Goal: Consume media (video, audio)

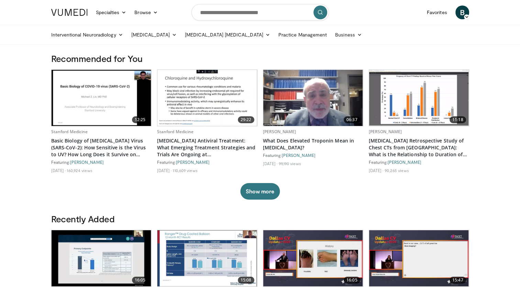
click at [470, 14] on div "B B Baqai Add a Video Messages Thumbs Up Settings Logout" at bounding box center [462, 12] width 22 height 19
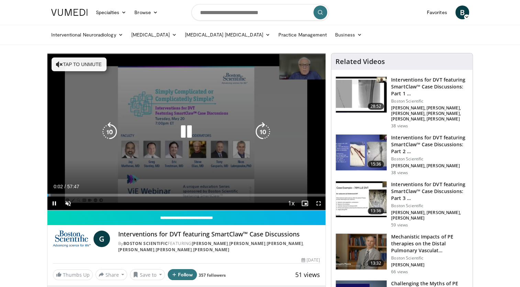
click at [176, 85] on div "10 seconds Tap to unmute" at bounding box center [186, 131] width 278 height 157
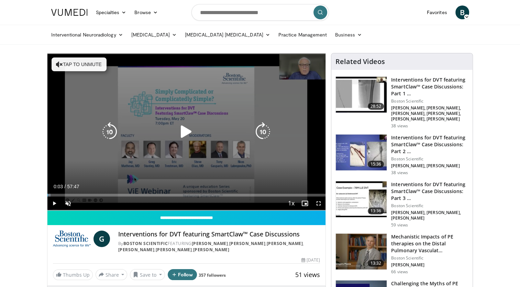
click at [192, 106] on div "10 seconds Tap to unmute" at bounding box center [186, 131] width 278 height 157
click at [59, 60] on button "Tap to unmute" at bounding box center [79, 64] width 55 height 14
click at [223, 91] on div "10 seconds Tap to unmute" at bounding box center [186, 131] width 278 height 157
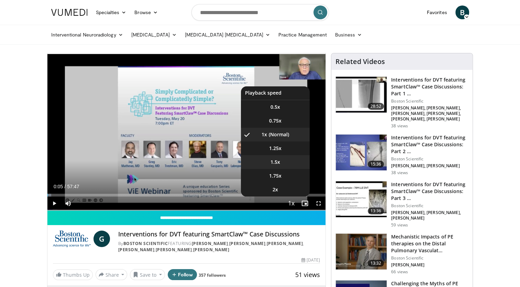
click at [282, 164] on li "1.5x" at bounding box center [275, 162] width 69 height 14
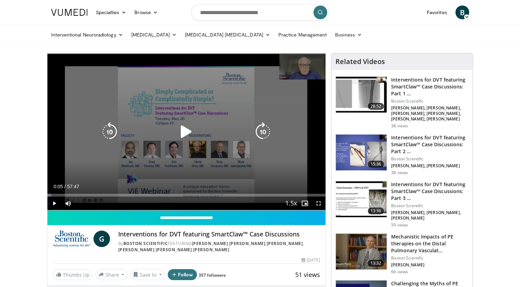
click at [173, 136] on div "Video Player" at bounding box center [186, 132] width 167 height 14
click at [183, 128] on icon "Video Player" at bounding box center [186, 131] width 19 height 19
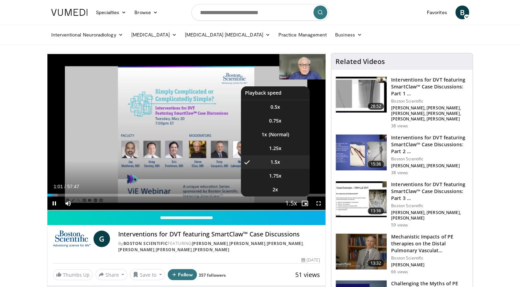
click at [292, 204] on span "Video Player" at bounding box center [291, 203] width 10 height 14
click at [283, 190] on li "2x" at bounding box center [275, 189] width 69 height 14
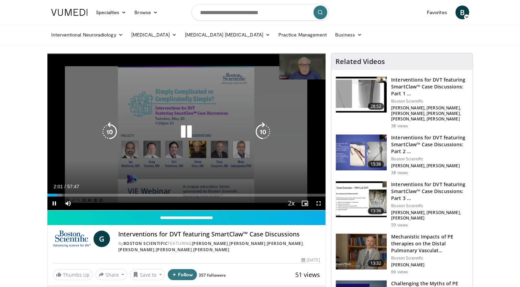
click at [186, 130] on icon "Video Player" at bounding box center [186, 131] width 19 height 19
click at [164, 139] on div "10 seconds Tap to unmute" at bounding box center [186, 131] width 278 height 157
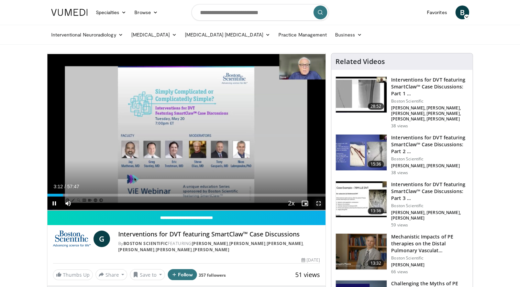
click at [320, 204] on span "Video Player" at bounding box center [319, 203] width 14 height 14
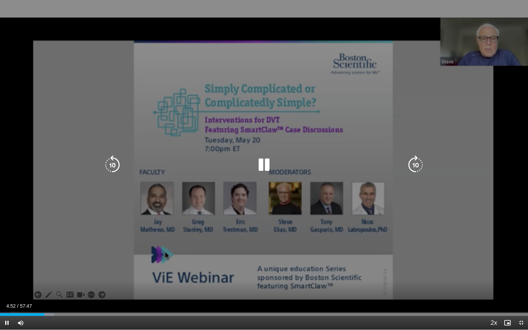
click at [278, 145] on div "10 seconds Tap to unmute" at bounding box center [264, 164] width 528 height 329
click at [327, 162] on div "Video Player" at bounding box center [263, 165] width 317 height 14
click at [249, 171] on div "Video Player" at bounding box center [263, 165] width 317 height 14
click at [260, 168] on icon "Video Player" at bounding box center [263, 164] width 19 height 19
click at [165, 173] on div "10 seconds Tap to unmute" at bounding box center [264, 164] width 528 height 329
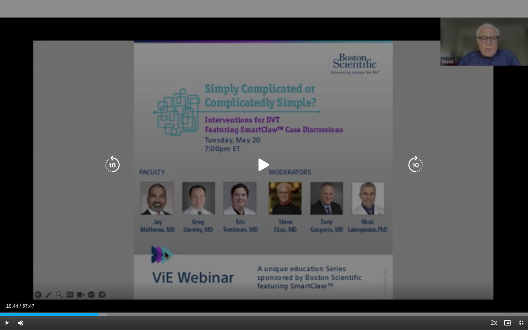
click at [274, 176] on div "10 seconds Tap to unmute" at bounding box center [264, 164] width 528 height 329
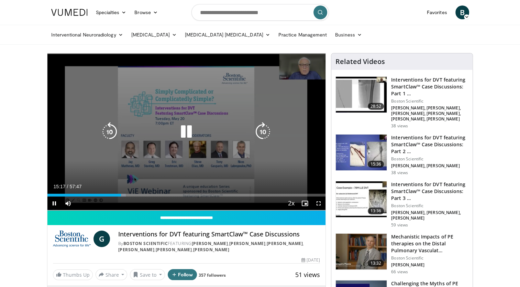
click at [170, 106] on div "10 seconds Tap to unmute" at bounding box center [186, 131] width 278 height 157
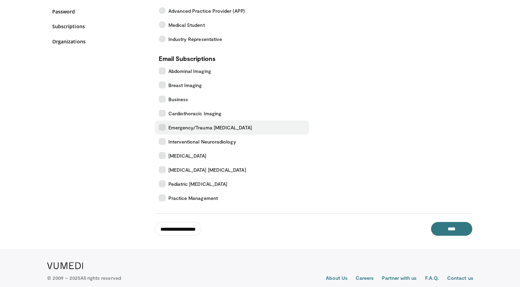
scroll to position [103, 0]
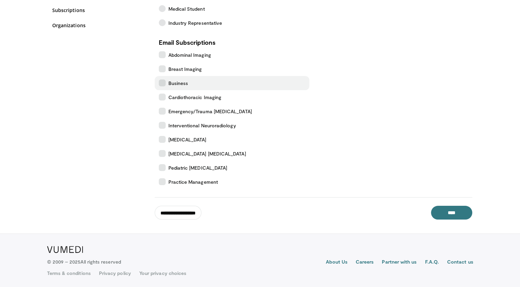
click at [159, 84] on icon at bounding box center [162, 82] width 7 height 7
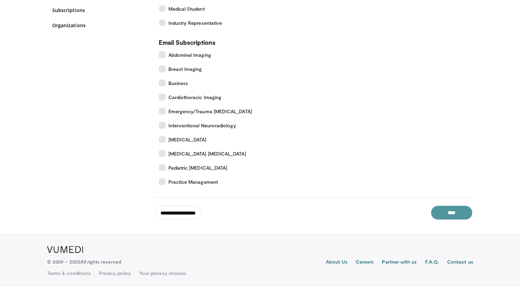
click at [454, 212] on input "****" at bounding box center [451, 212] width 41 height 14
